Goal: Task Accomplishment & Management: Use online tool/utility

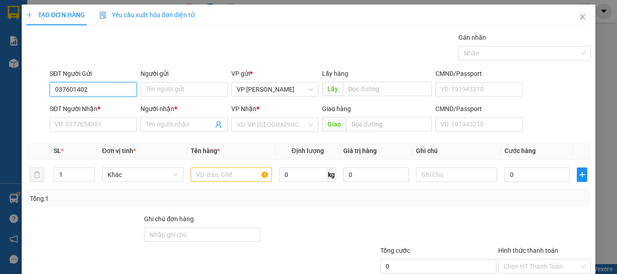
type input "0376014022"
click at [92, 110] on div "0376014022" at bounding box center [92, 108] width 75 height 10
type input "0587752692"
type input "LIỄU"
type input "0376014022"
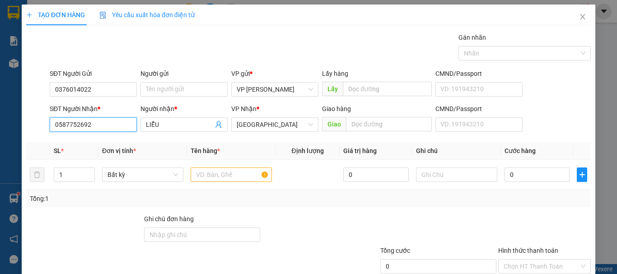
drag, startPoint x: 17, startPoint y: 117, endPoint x: 4, endPoint y: 111, distance: 13.9
click at [9, 115] on div "TẠO ĐƠN HÀNG Yêu cầu xuất hóa đơn điện tử Transit Pickup Surcharge Ids Transit …" at bounding box center [308, 137] width 617 height 274
type input "0937713768"
click at [206, 173] on input "text" at bounding box center [231, 175] width 81 height 14
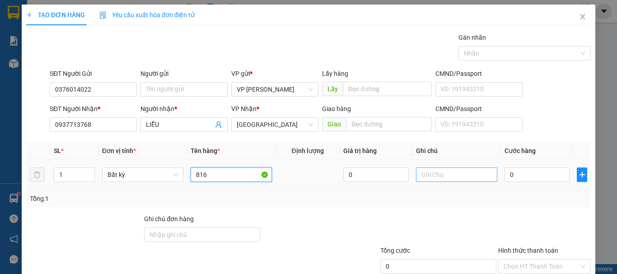
type input "816"
click at [436, 177] on input "text" at bounding box center [456, 175] width 81 height 14
paste input "1 thx - cá"
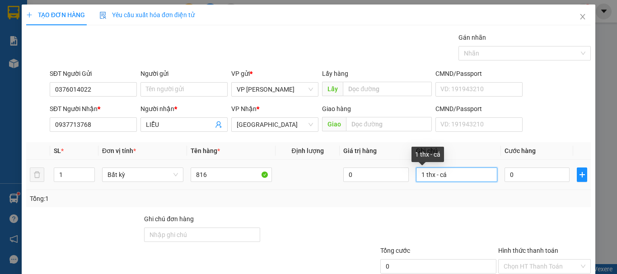
type input "1 thx - cá"
click at [529, 186] on td "0" at bounding box center [537, 175] width 72 height 30
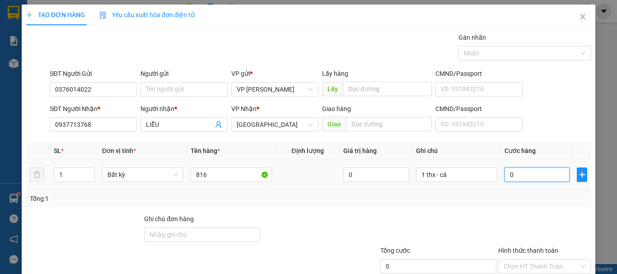
click at [534, 180] on input "0" at bounding box center [537, 175] width 65 height 14
type input "8"
type input "80"
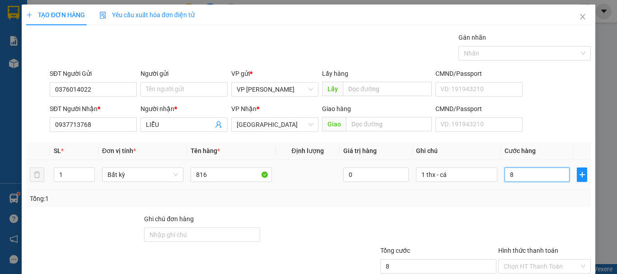
type input "80"
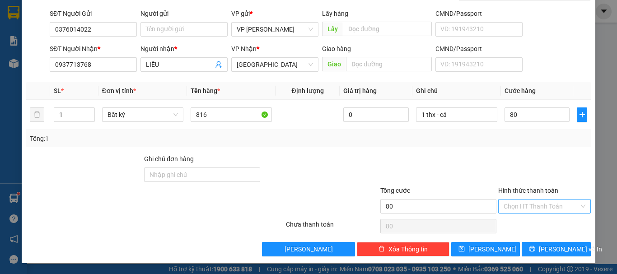
type input "80.000"
click at [538, 206] on input "Hình thức thanh toán" at bounding box center [541, 207] width 75 height 14
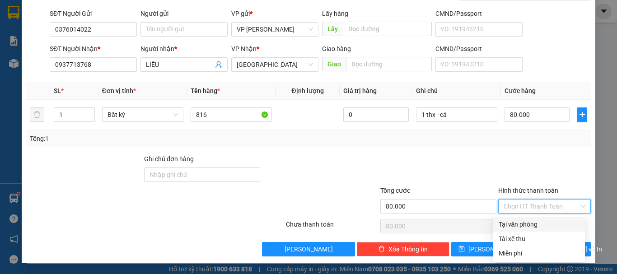
click at [533, 220] on div "Tại văn phòng" at bounding box center [539, 225] width 81 height 10
type input "0"
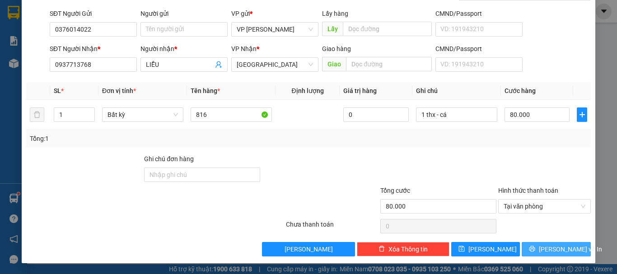
click at [541, 249] on button "[PERSON_NAME] và In" at bounding box center [556, 249] width 69 height 14
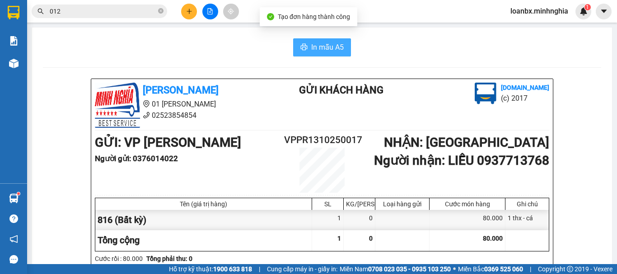
click at [329, 40] on button "In mẫu A5" at bounding box center [322, 47] width 58 height 18
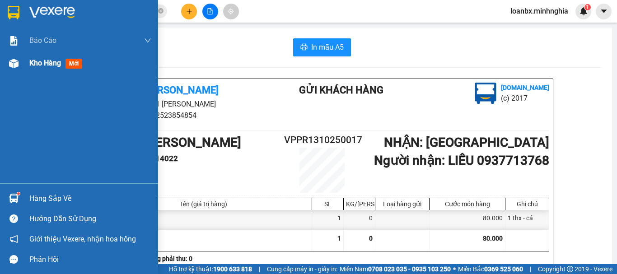
click at [49, 60] on span "Kho hàng" at bounding box center [45, 63] width 32 height 9
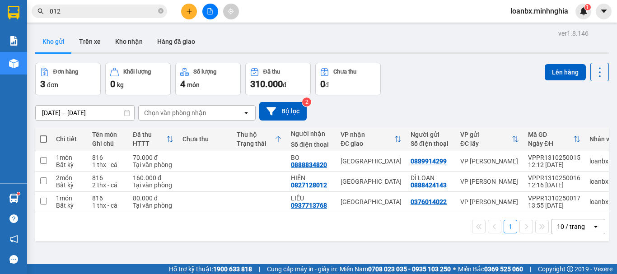
click at [43, 140] on span at bounding box center [43, 139] width 7 height 7
click at [43, 135] on input "checkbox" at bounding box center [43, 135] width 0 height 0
checkbox input "true"
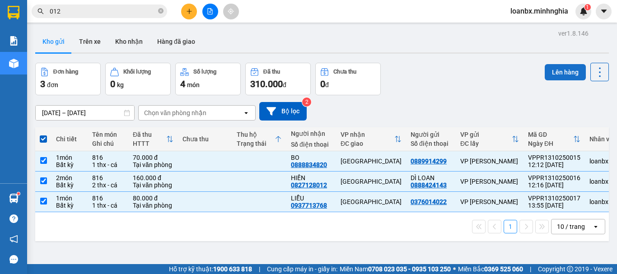
click at [548, 77] on button "Lên hàng" at bounding box center [565, 72] width 41 height 16
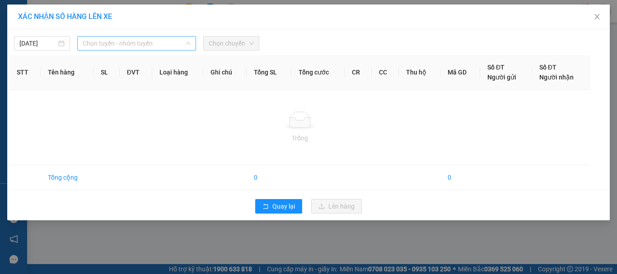
drag, startPoint x: 122, startPoint y: 42, endPoint x: 122, endPoint y: 61, distance: 19.4
click at [122, 42] on span "Chọn tuyến - nhóm tuyến" at bounding box center [137, 44] width 108 height 14
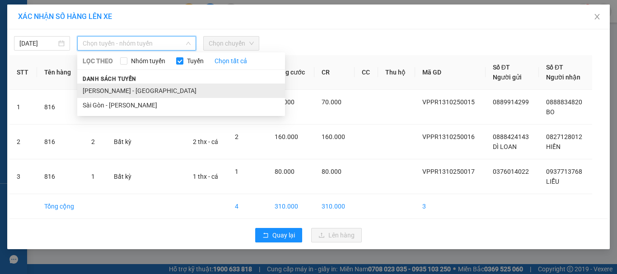
click at [117, 89] on li "[PERSON_NAME] - [GEOGRAPHIC_DATA]" at bounding box center [181, 91] width 208 height 14
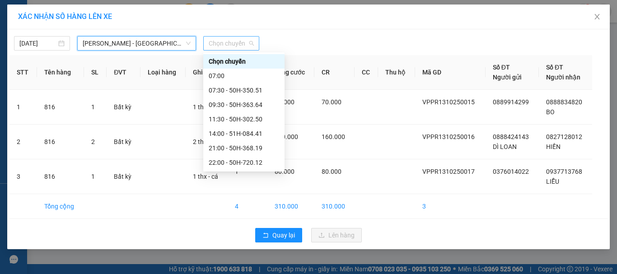
click at [242, 37] on span "Chọn chuyến" at bounding box center [231, 44] width 45 height 14
click at [233, 129] on div "14:00 - 51H-084.41" at bounding box center [244, 134] width 70 height 10
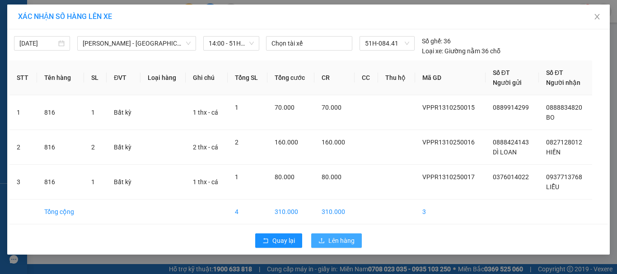
click at [340, 238] on span "Lên hàng" at bounding box center [341, 241] width 26 height 10
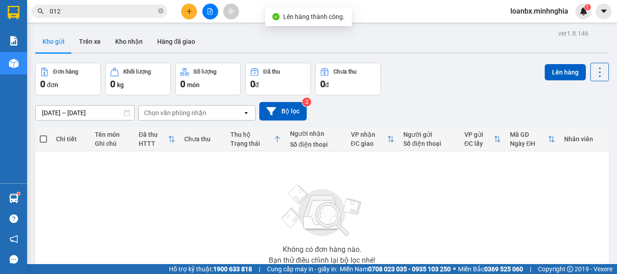
click at [216, 16] on button at bounding box center [210, 12] width 16 height 16
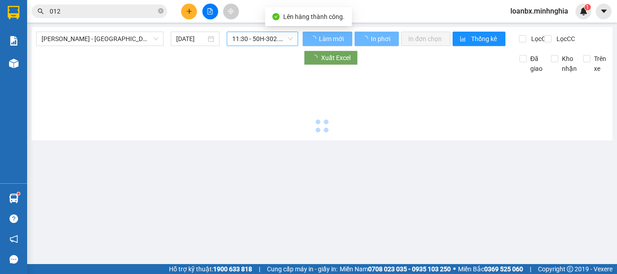
click at [275, 40] on span "11:30 - 50H-302.50" at bounding box center [262, 39] width 61 height 14
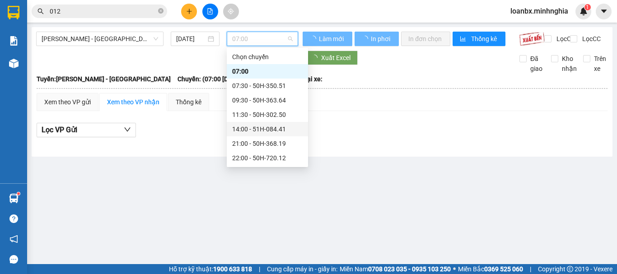
click at [256, 130] on div "14:00 - 51H-084.41" at bounding box center [267, 129] width 70 height 10
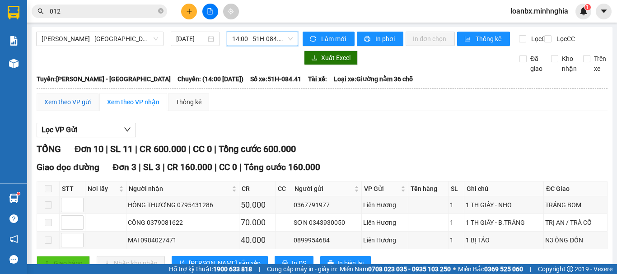
click at [77, 107] on div "Xem theo VP gửi" at bounding box center [67, 102] width 47 height 10
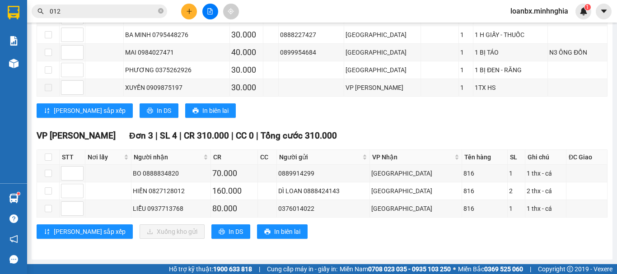
scroll to position [140, 0]
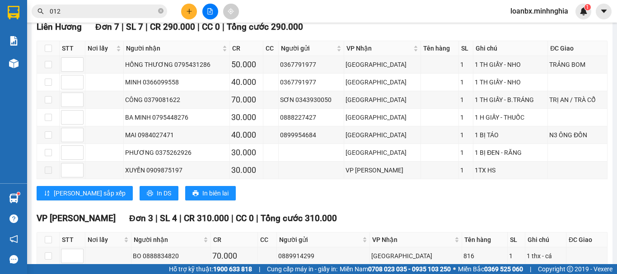
click at [89, 5] on span "012" at bounding box center [100, 12] width 136 height 14
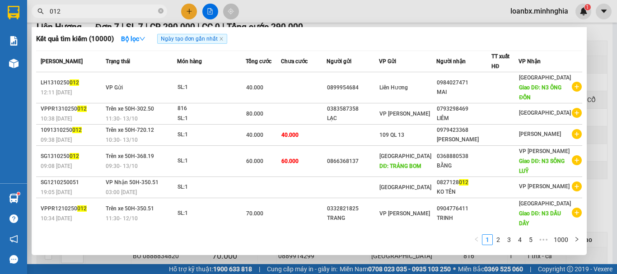
drag, startPoint x: 14, startPoint y: 14, endPoint x: 1, endPoint y: 14, distance: 12.6
click at [2, 14] on section "Kết quả tìm kiếm ( 10000 ) Bộ lọc Ngày tạo đơn gần nhất Mã ĐH Trạng thái Món hà…" at bounding box center [308, 137] width 617 height 274
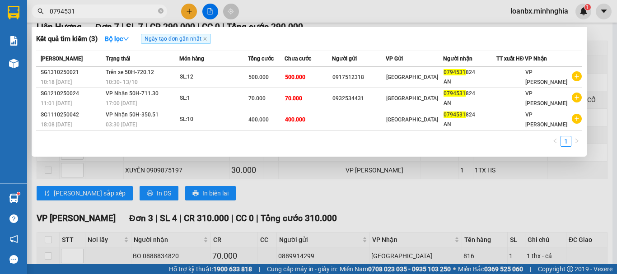
type input "0794531"
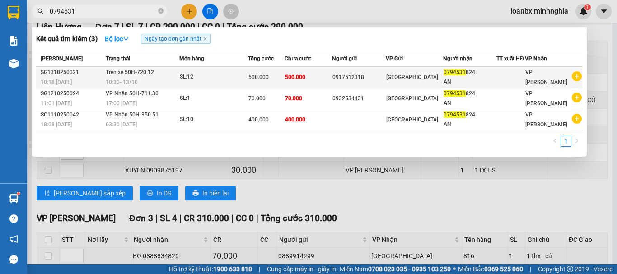
click at [321, 76] on td "500.000" at bounding box center [308, 77] width 47 height 21
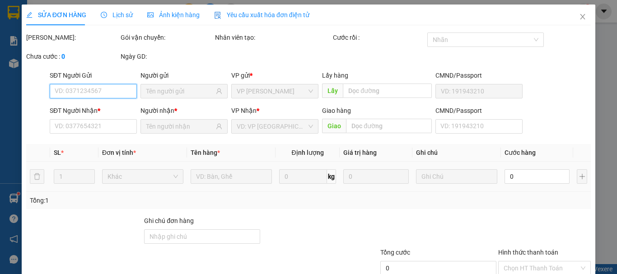
type input "0917512318"
type input "0794531824"
type input "AN"
type input "500.000"
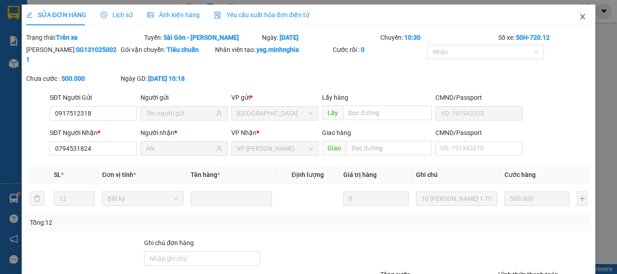
click at [579, 15] on icon "close" at bounding box center [582, 16] width 7 height 7
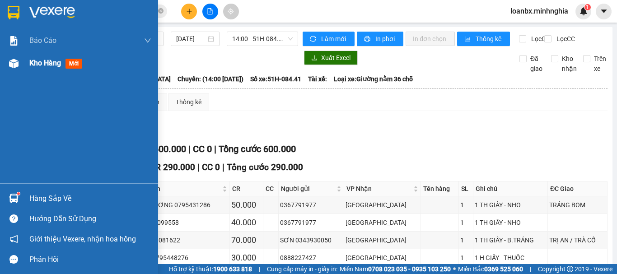
click at [45, 61] on span "Kho hàng" at bounding box center [45, 63] width 32 height 9
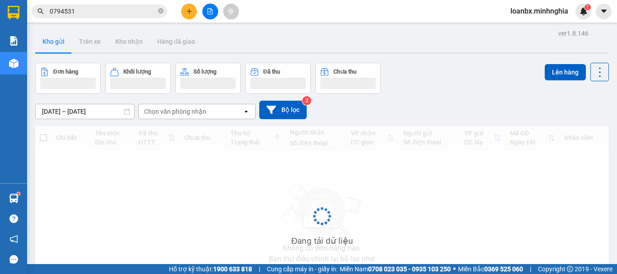
scroll to position [64, 0]
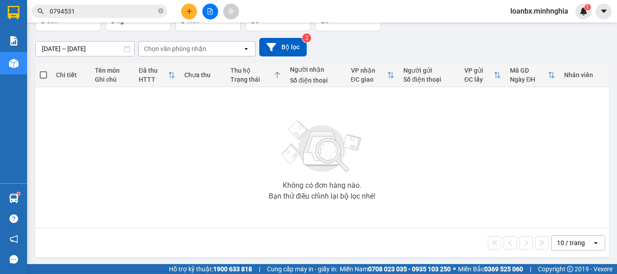
click at [182, 9] on div at bounding box center [210, 12] width 68 height 16
click at [184, 9] on button at bounding box center [189, 12] width 16 height 16
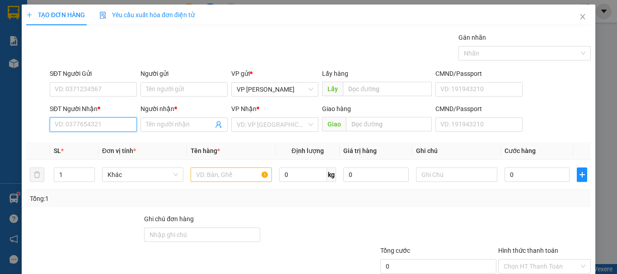
click at [81, 123] on input "SĐT Người Nhận *" at bounding box center [93, 124] width 87 height 14
type input "0937451138"
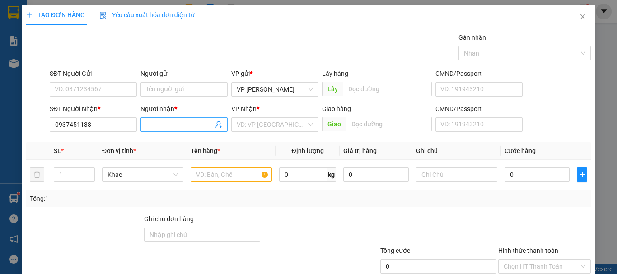
click at [170, 126] on input "Người nhận *" at bounding box center [179, 125] width 67 height 10
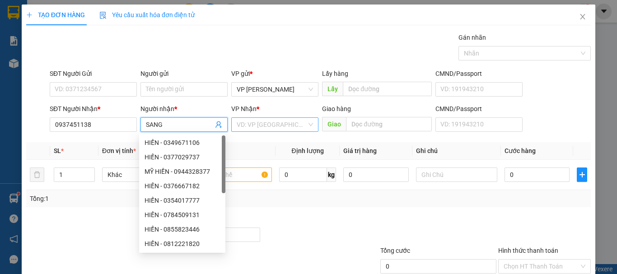
type input "SANG"
click at [253, 126] on input "search" at bounding box center [272, 125] width 70 height 14
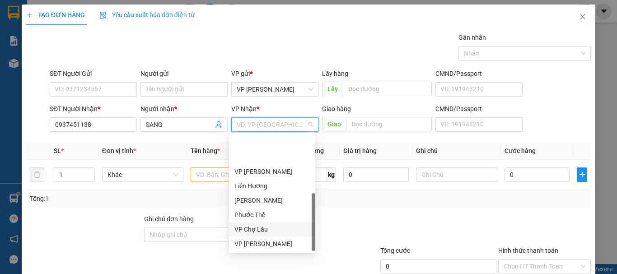
scroll to position [43, 0]
drag, startPoint x: 242, startPoint y: 226, endPoint x: 230, endPoint y: 215, distance: 15.7
click at [242, 226] on div "[GEOGRAPHIC_DATA]" at bounding box center [271, 230] width 75 height 10
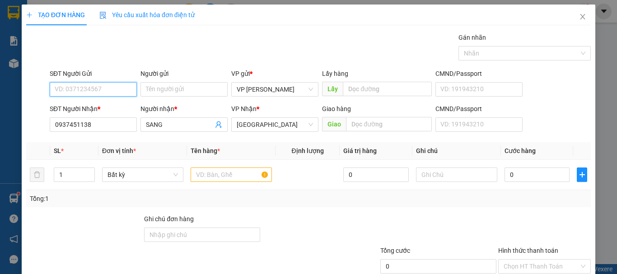
click at [105, 96] on input "SĐT Người Gửi" at bounding box center [93, 89] width 87 height 14
type input "0975236716"
click at [217, 170] on input "text" at bounding box center [231, 175] width 81 height 14
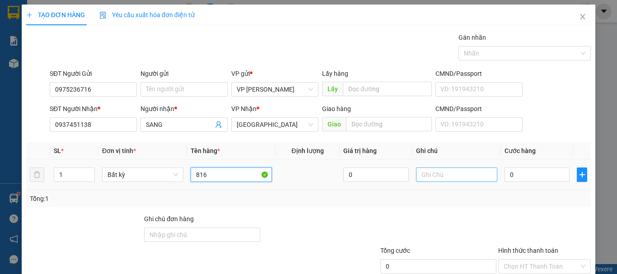
type input "816"
click at [429, 174] on input "text" at bounding box center [456, 175] width 81 height 14
click at [427, 177] on input "text" at bounding box center [456, 175] width 81 height 14
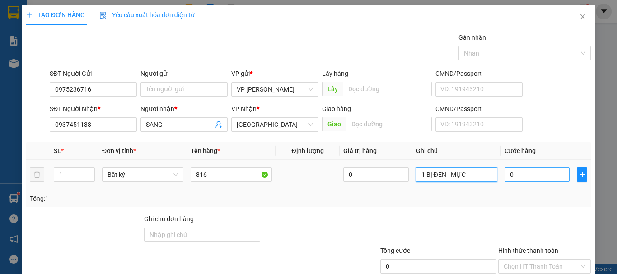
type input "1 BỊ ĐEN - MỰC"
click at [525, 176] on input "0" at bounding box center [537, 175] width 65 height 14
type input "3"
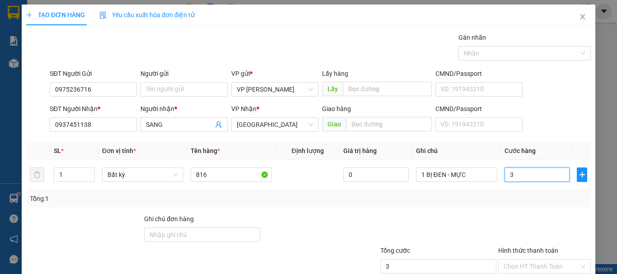
type input "30"
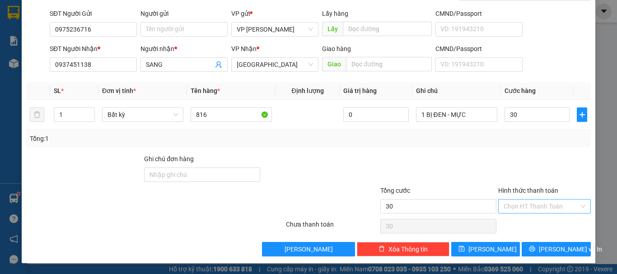
type input "30.000"
drag, startPoint x: 520, startPoint y: 211, endPoint x: 520, endPoint y: 216, distance: 5.9
click at [520, 212] on input "Hình thức thanh toán" at bounding box center [541, 207] width 75 height 14
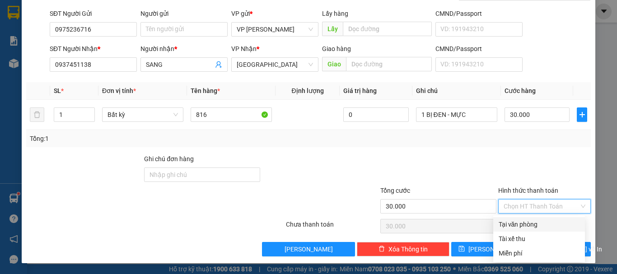
click at [519, 225] on div "Tại văn phòng" at bounding box center [539, 225] width 81 height 10
type input "0"
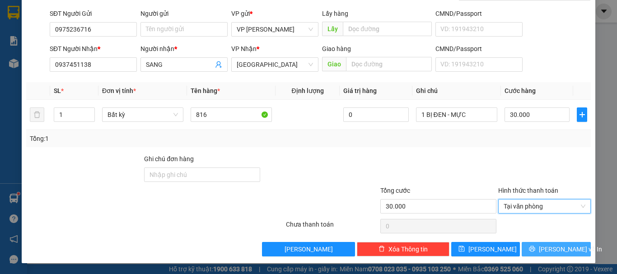
click at [529, 253] on button "[PERSON_NAME] và In" at bounding box center [556, 249] width 69 height 14
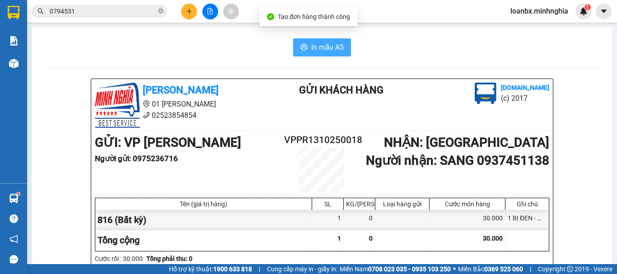
click at [303, 51] on icon "printer" at bounding box center [303, 46] width 7 height 7
click at [175, 151] on h1 "GỬI : VP [PERSON_NAME]" at bounding box center [189, 143] width 189 height 20
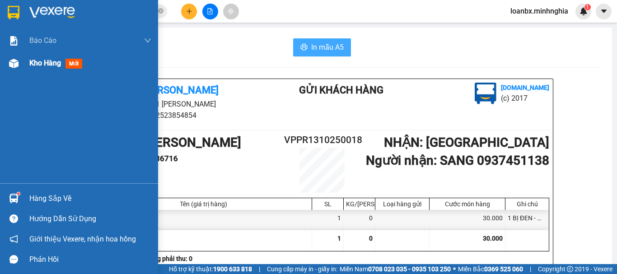
click at [45, 68] on div "Kho hàng mới" at bounding box center [57, 62] width 56 height 11
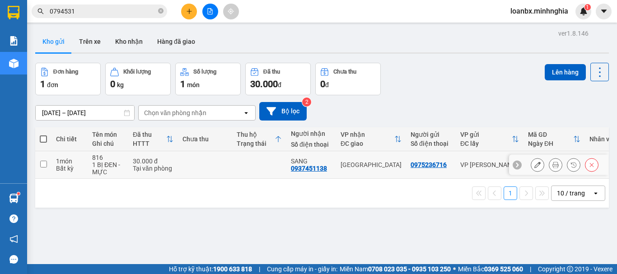
click at [379, 172] on td "[GEOGRAPHIC_DATA]" at bounding box center [371, 165] width 70 height 28
checkbox input "true"
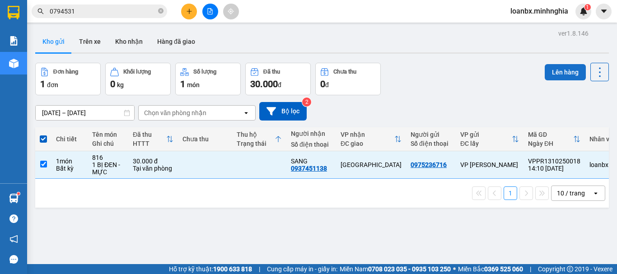
click at [558, 73] on button "Lên hàng" at bounding box center [565, 72] width 41 height 16
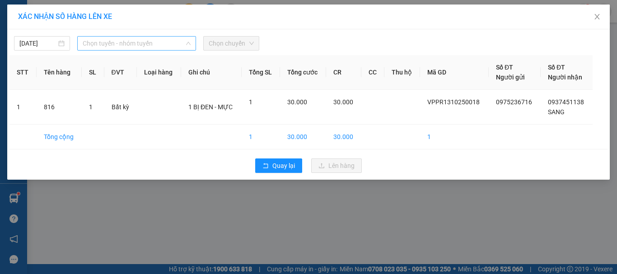
click at [135, 46] on span "Chọn tuyến - nhóm tuyến" at bounding box center [137, 44] width 108 height 14
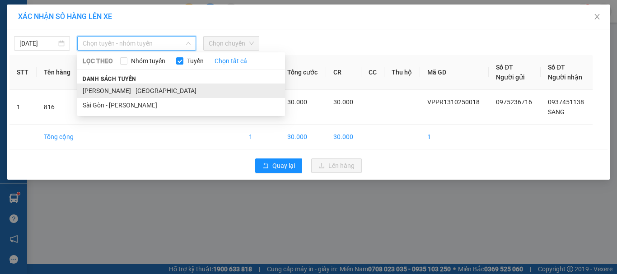
click at [126, 91] on li "[PERSON_NAME] - [GEOGRAPHIC_DATA]" at bounding box center [181, 91] width 208 height 14
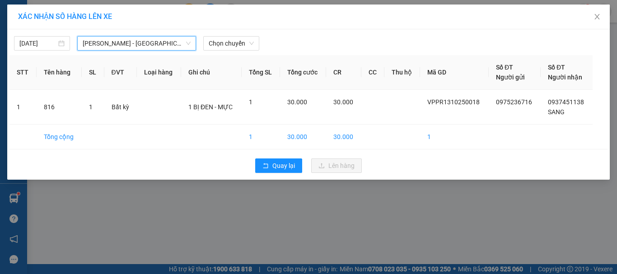
drag, startPoint x: 251, startPoint y: 45, endPoint x: 251, endPoint y: 52, distance: 6.3
click at [251, 48] on span "Chọn chuyến" at bounding box center [231, 44] width 45 height 14
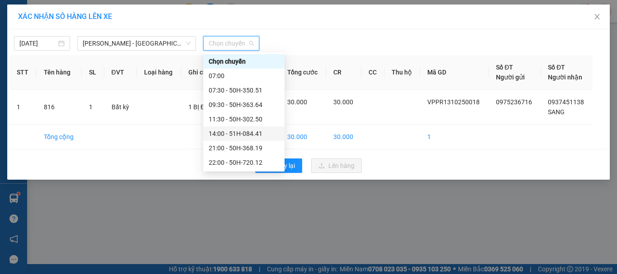
click at [249, 133] on div "14:00 - 51H-084.41" at bounding box center [244, 134] width 70 height 10
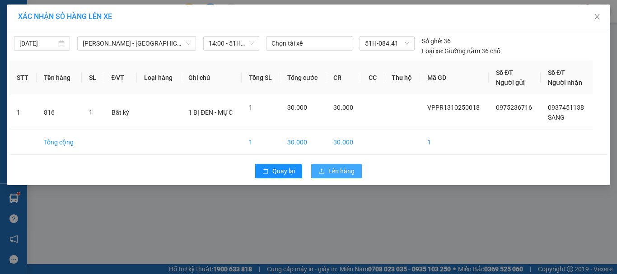
click at [336, 168] on span "Lên hàng" at bounding box center [341, 171] width 26 height 10
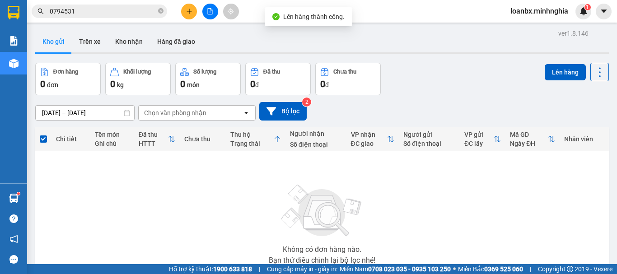
click at [215, 2] on div "Kết quả tìm kiếm ( 3 ) Bộ lọc Ngày tạo đơn gần nhất Mã ĐH Trạng thái Món hàng T…" at bounding box center [308, 11] width 617 height 23
click at [217, 13] on button at bounding box center [210, 12] width 16 height 16
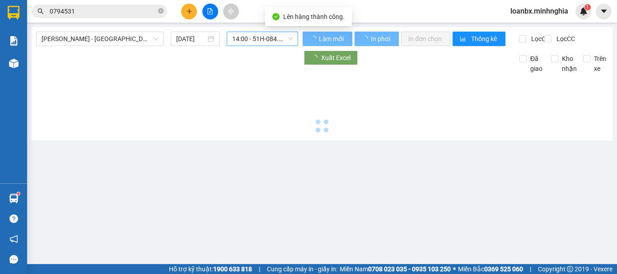
click at [267, 38] on span "14:00 - 51H-084.41" at bounding box center [262, 39] width 61 height 14
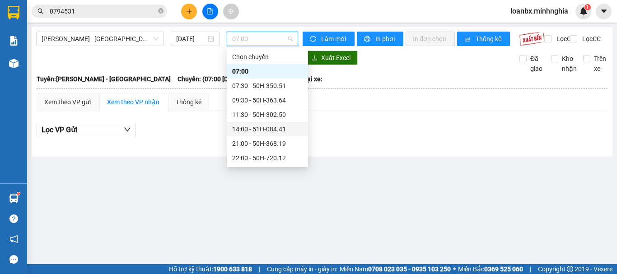
click at [255, 126] on div "14:00 - 51H-084.41" at bounding box center [267, 129] width 70 height 10
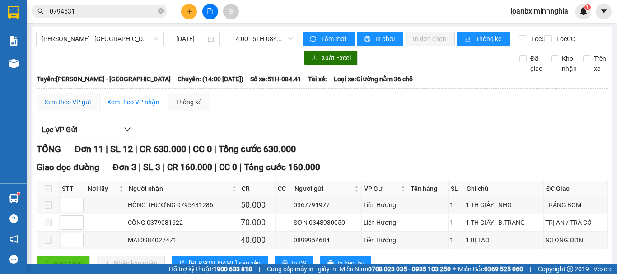
click at [68, 107] on div "Xem theo VP gửi" at bounding box center [67, 102] width 47 height 10
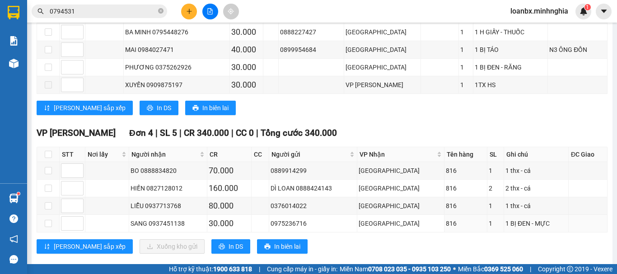
scroll to position [248, 0]
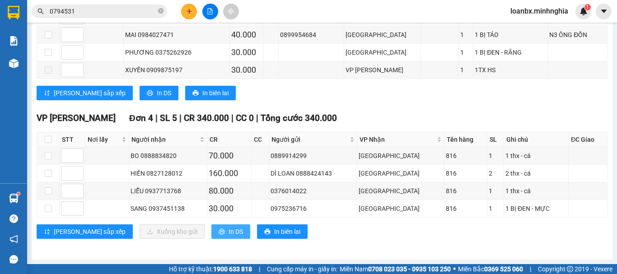
click at [229, 230] on span "In DS" at bounding box center [236, 232] width 14 height 10
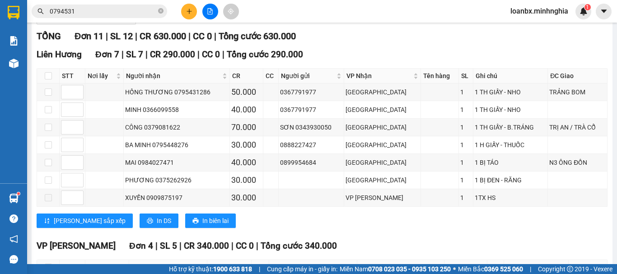
scroll to position [0, 0]
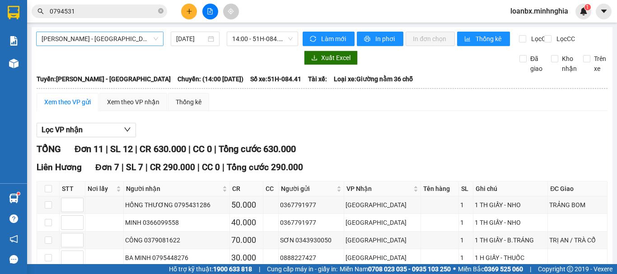
drag, startPoint x: 101, startPoint y: 40, endPoint x: 97, endPoint y: 46, distance: 7.1
click at [101, 40] on span "[PERSON_NAME] - [GEOGRAPHIC_DATA]" at bounding box center [100, 39] width 117 height 14
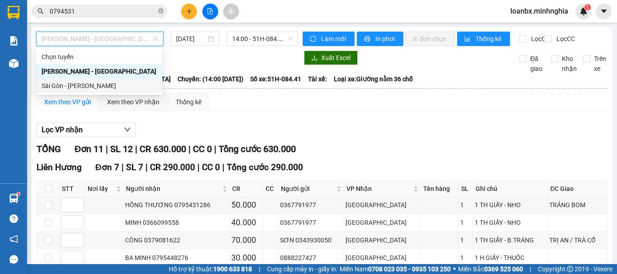
click at [71, 89] on div "Sài Gòn - [PERSON_NAME]" at bounding box center [99, 86] width 115 height 10
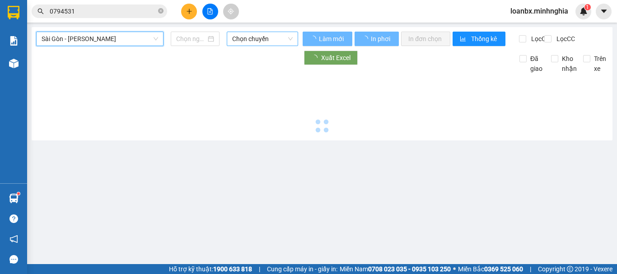
type input "[DATE]"
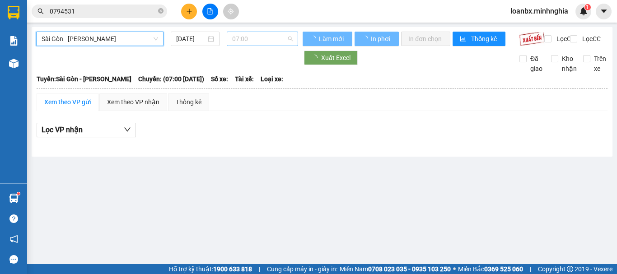
click at [266, 32] on span "07:00" at bounding box center [262, 39] width 61 height 14
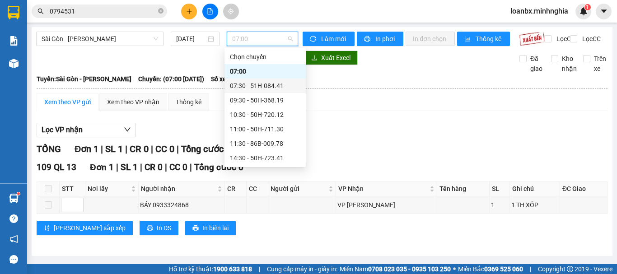
click at [250, 80] on div "07:30 - 51H-084.41" at bounding box center [265, 86] width 81 height 14
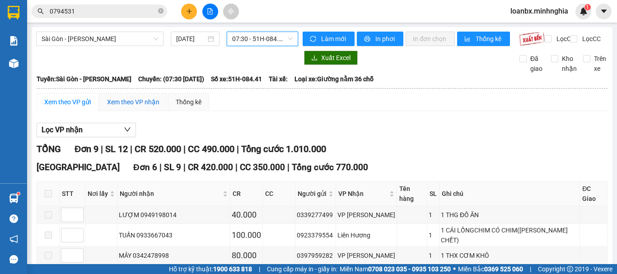
click at [138, 107] on div "Xem theo VP nhận" at bounding box center [133, 102] width 52 height 10
